Goal: Navigation & Orientation: Find specific page/section

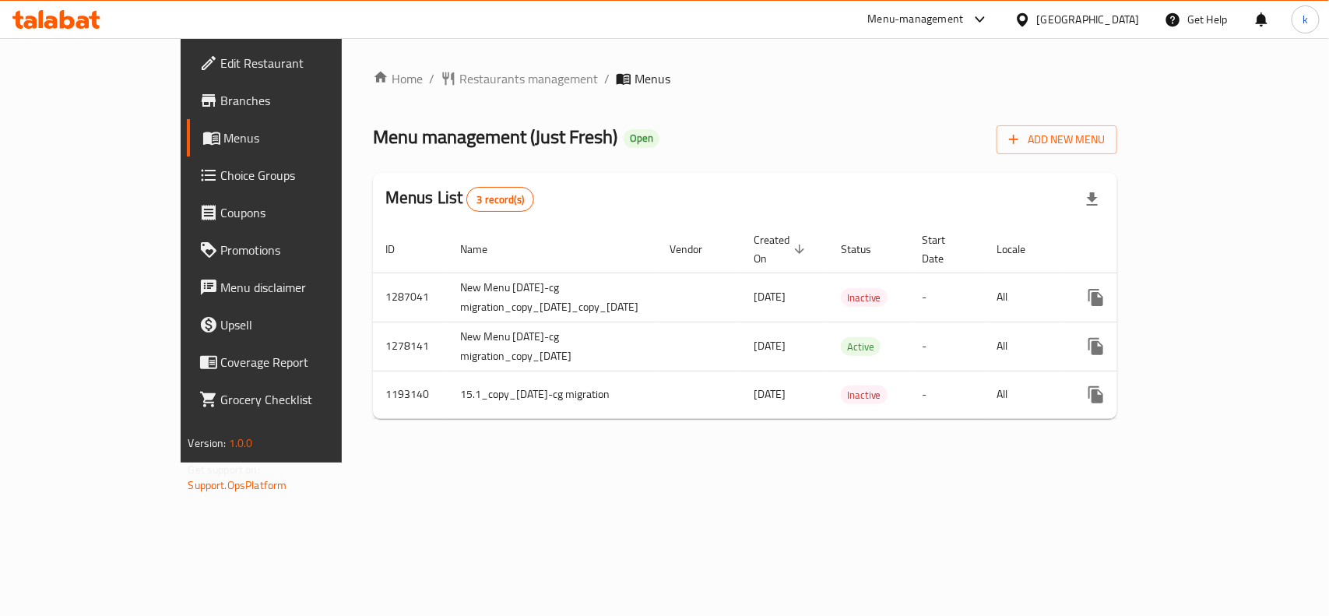
click at [1072, 14] on div "[GEOGRAPHIC_DATA]" at bounding box center [1088, 19] width 103 height 17
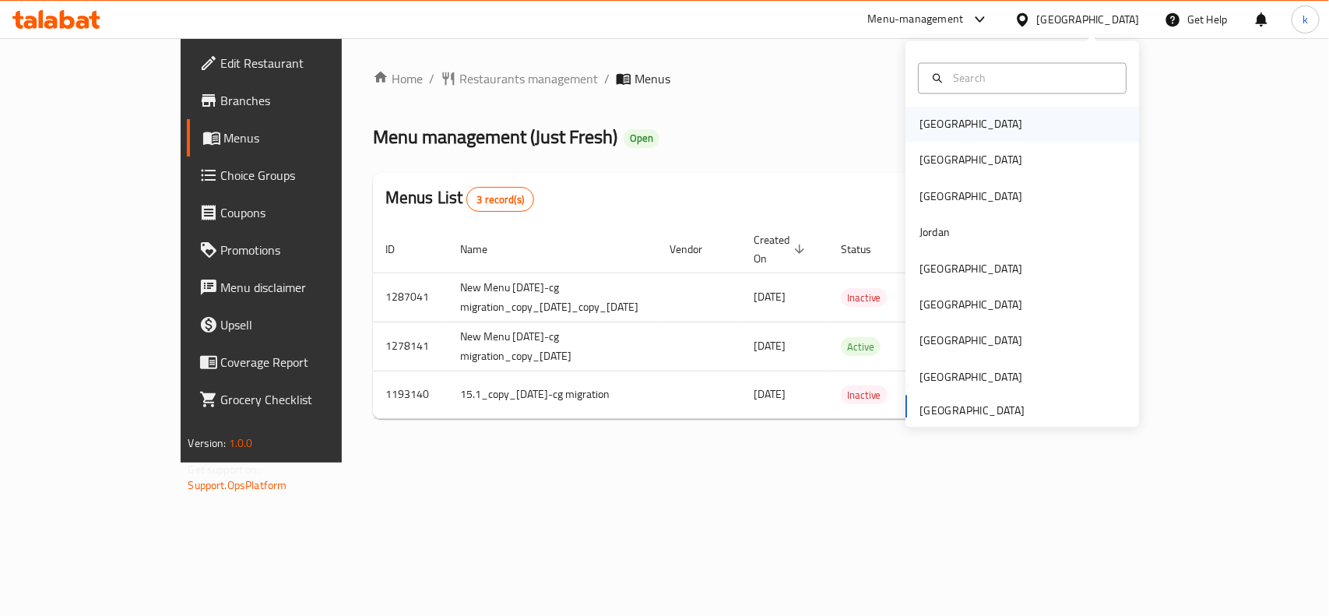
click at [920, 134] on div "[GEOGRAPHIC_DATA]" at bounding box center [971, 125] width 128 height 36
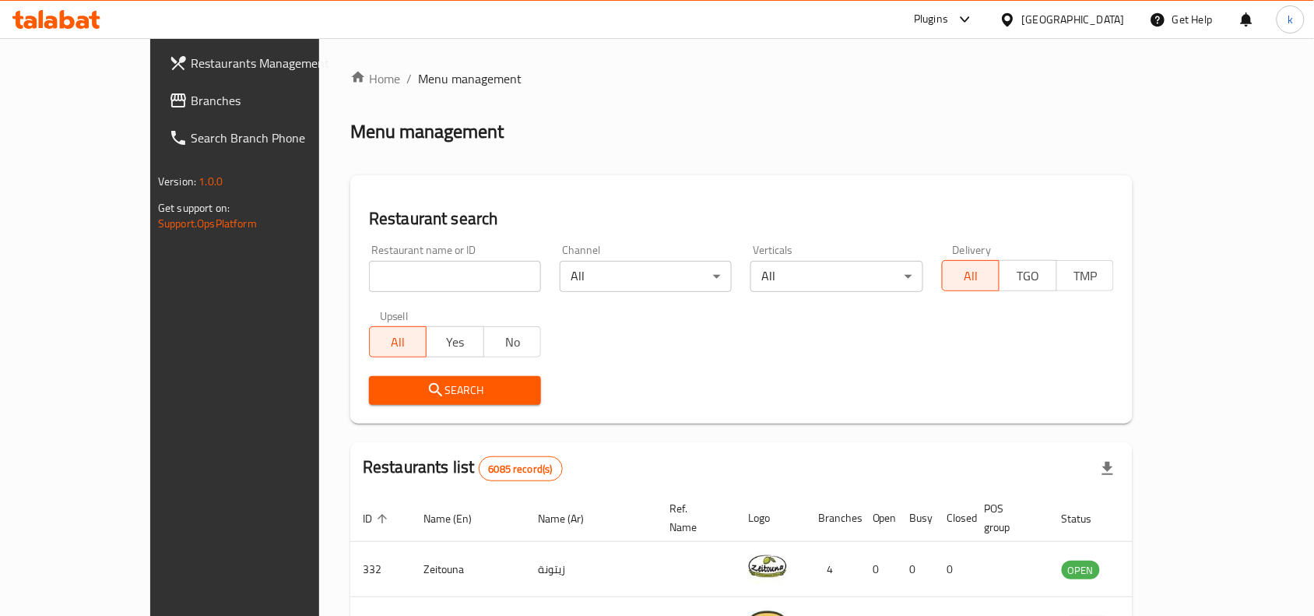
click at [1022, 24] on div at bounding box center [1011, 19] width 23 height 17
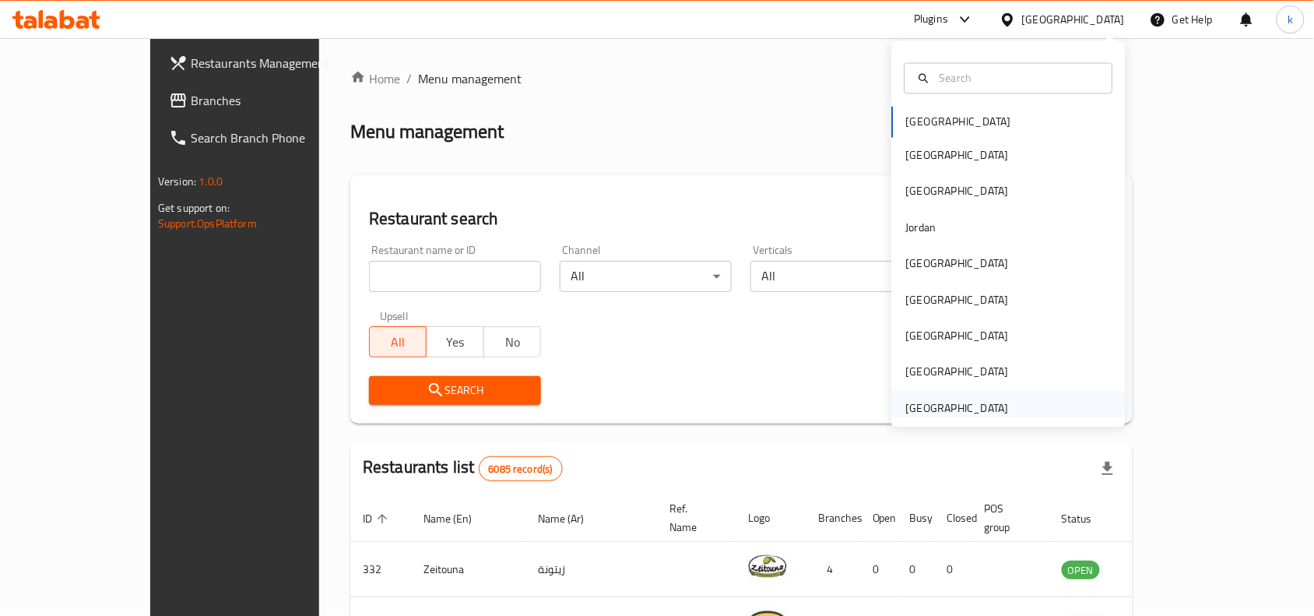
click at [944, 403] on div "[GEOGRAPHIC_DATA]" at bounding box center [957, 407] width 103 height 17
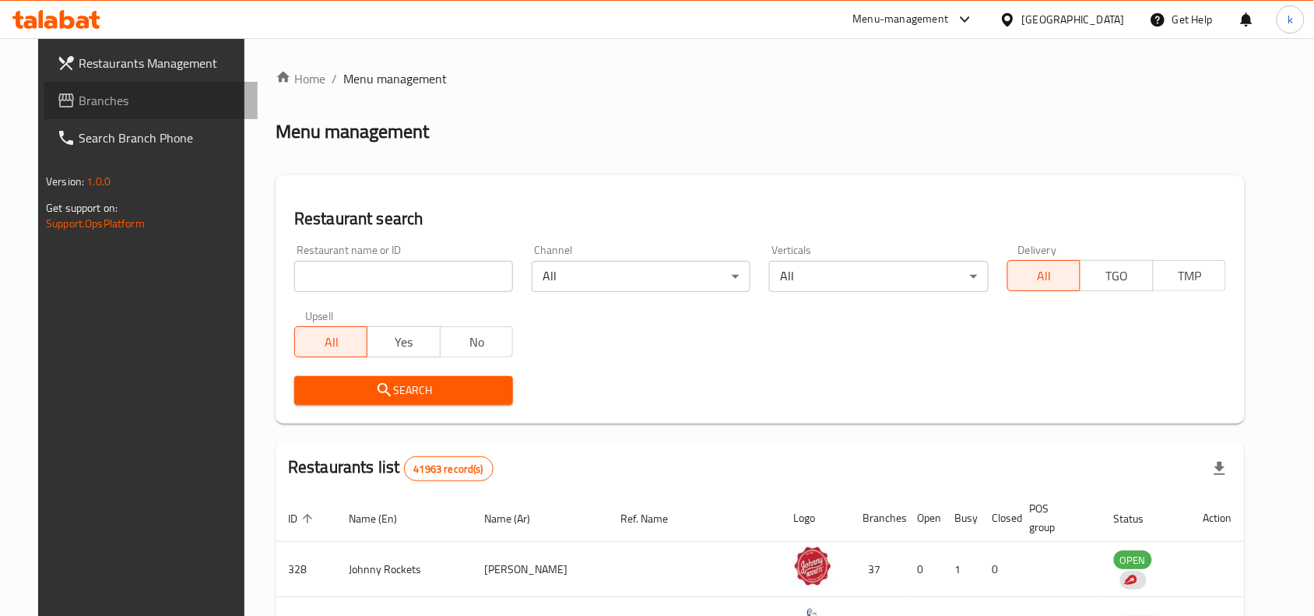
click at [79, 110] on span "Branches" at bounding box center [162, 100] width 167 height 19
